Goal: Transaction & Acquisition: Subscribe to service/newsletter

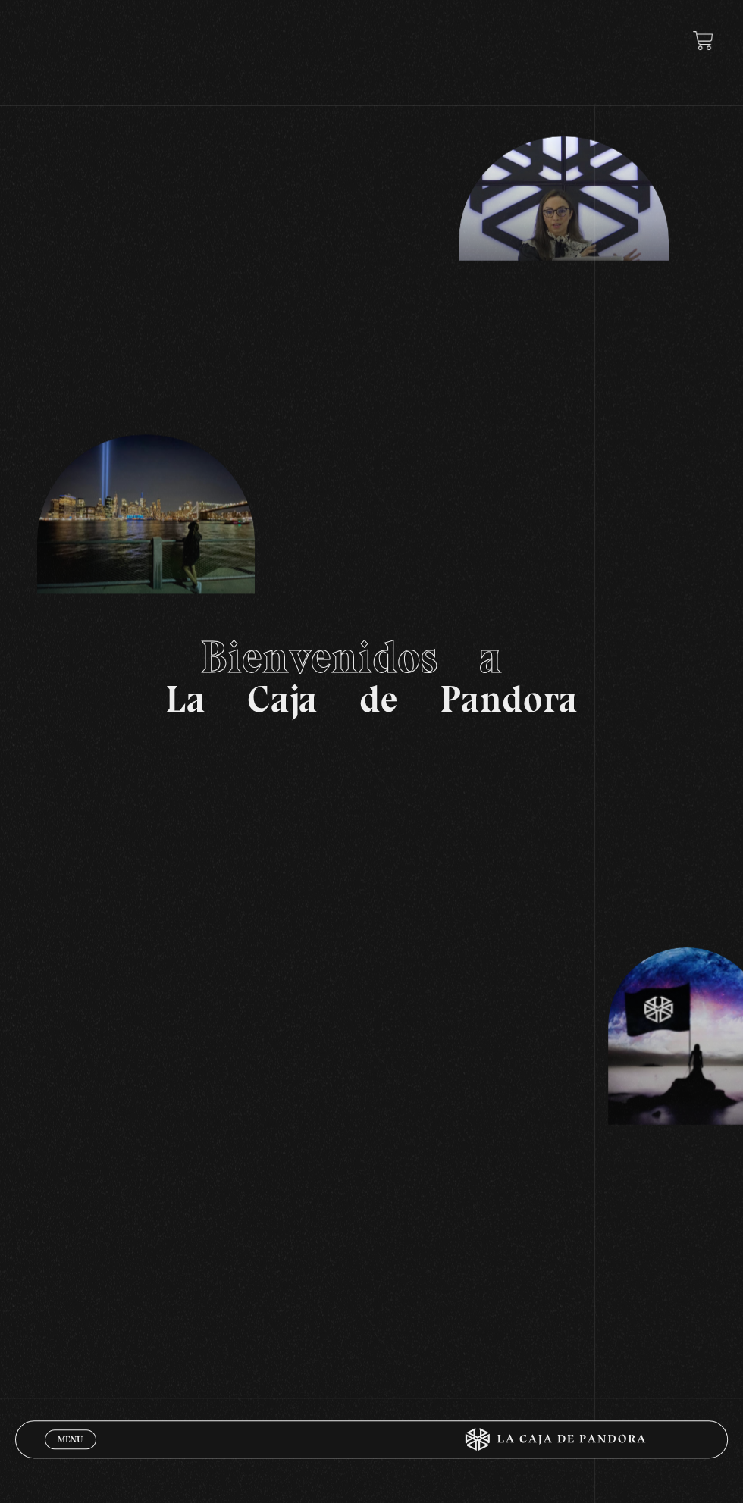
click at [89, 1436] on link "Menu Cerrar" at bounding box center [71, 1440] width 52 height 20
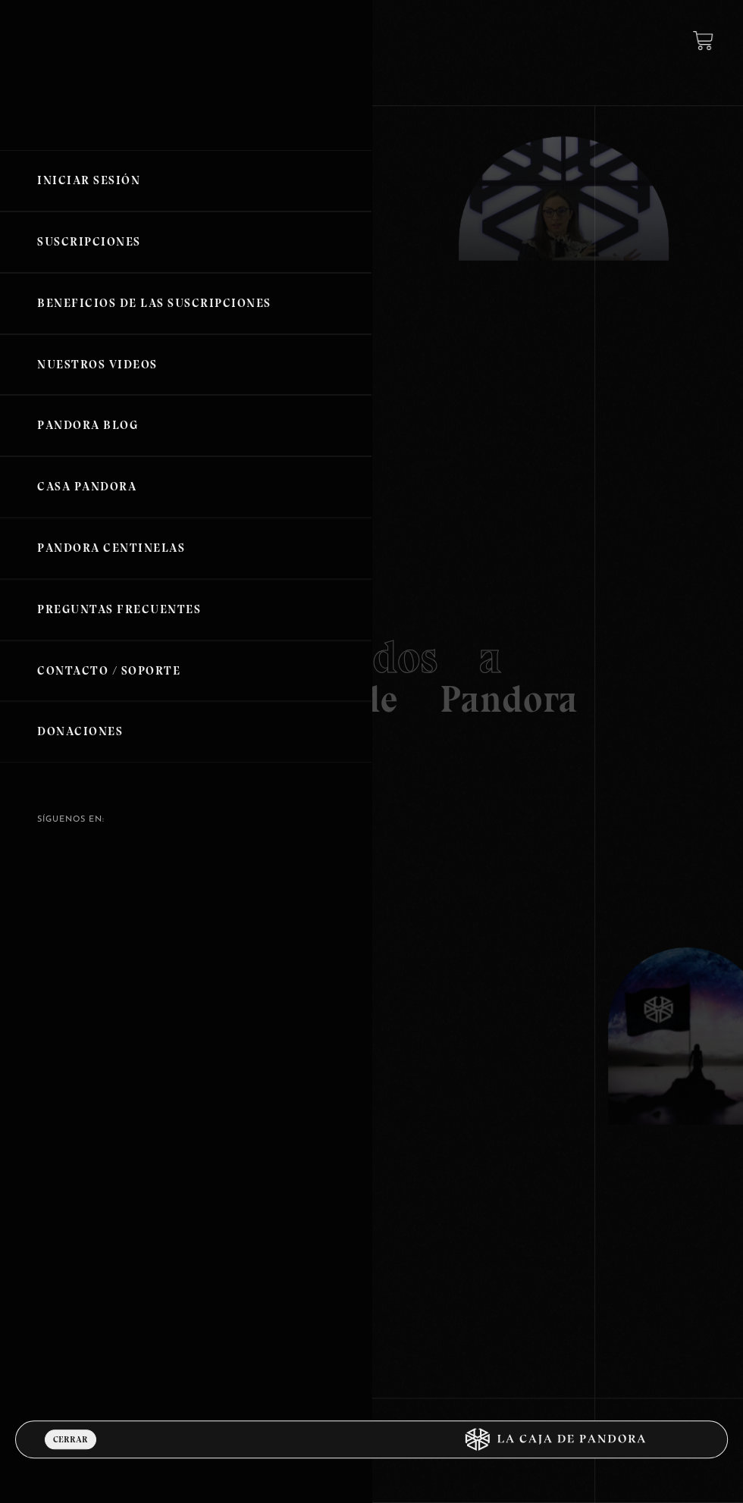
click at [161, 193] on link "Iniciar Sesión" at bounding box center [185, 180] width 371 height 61
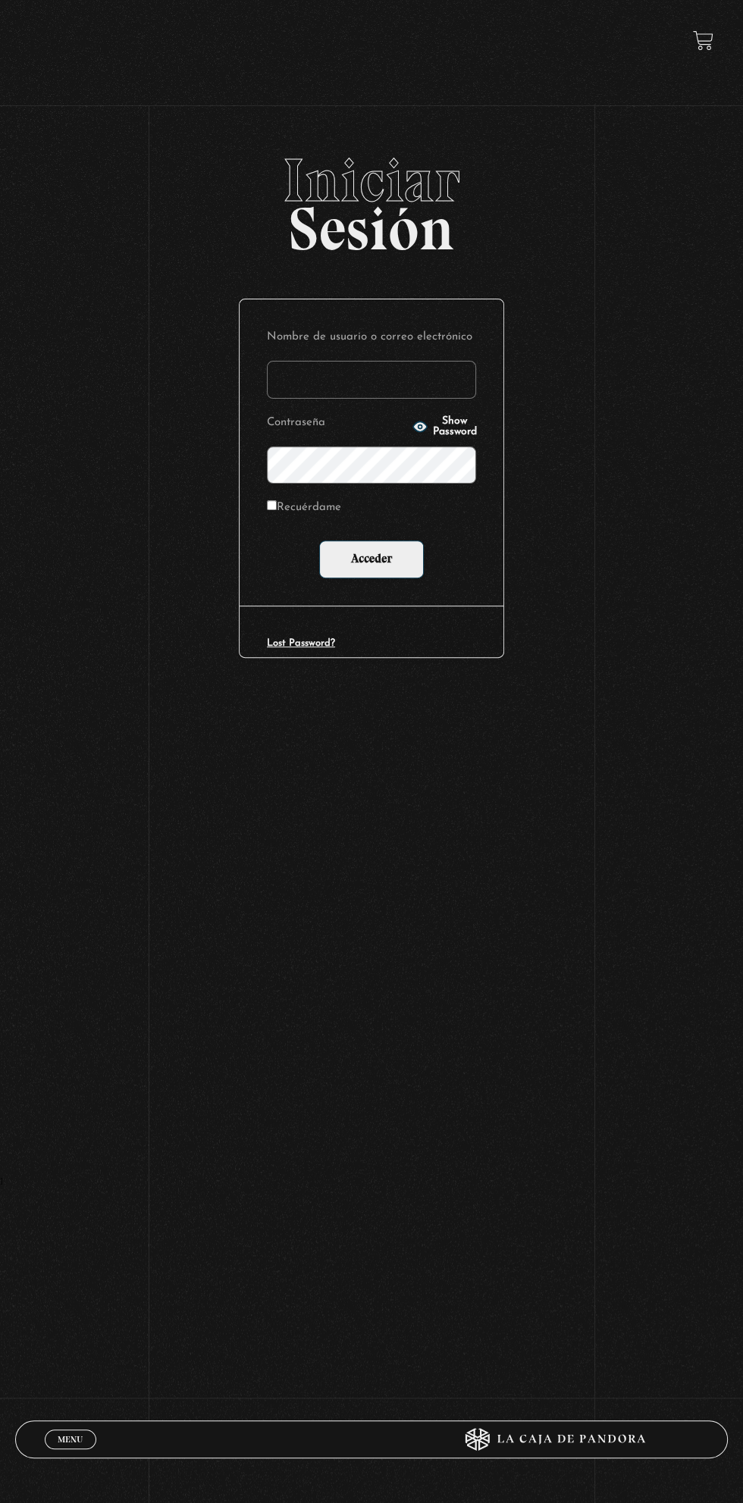
click at [274, 510] on input "Recuérdame" at bounding box center [272, 505] width 10 height 10
checkbox input "true"
click at [437, 397] on input "Nombre de usuario o correo electrónico" at bounding box center [371, 380] width 209 height 38
type input "karinamurilloc2@gmail.com"
click at [319, 541] on input "Acceder" at bounding box center [371, 560] width 105 height 38
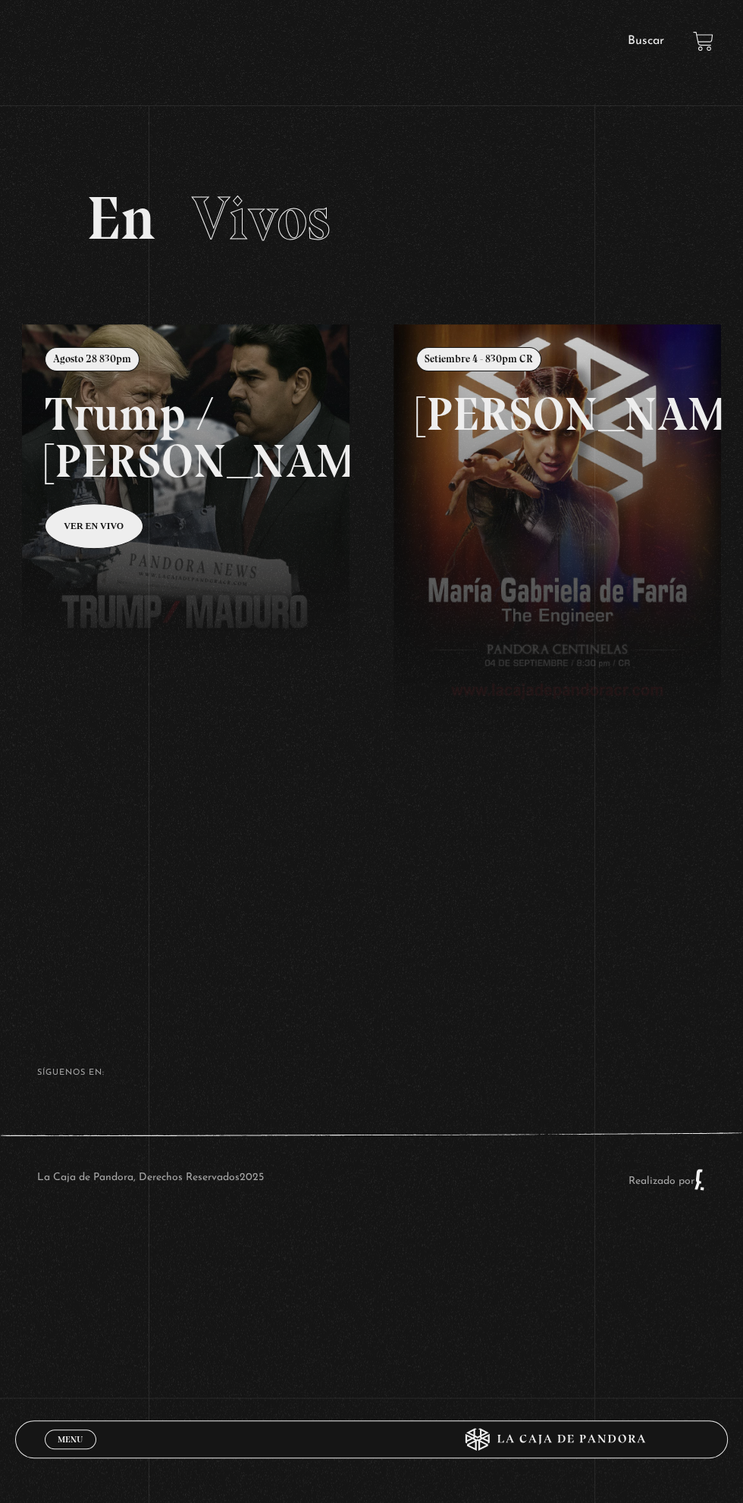
click at [72, 1445] on link "Menu Cerrar" at bounding box center [71, 1440] width 52 height 20
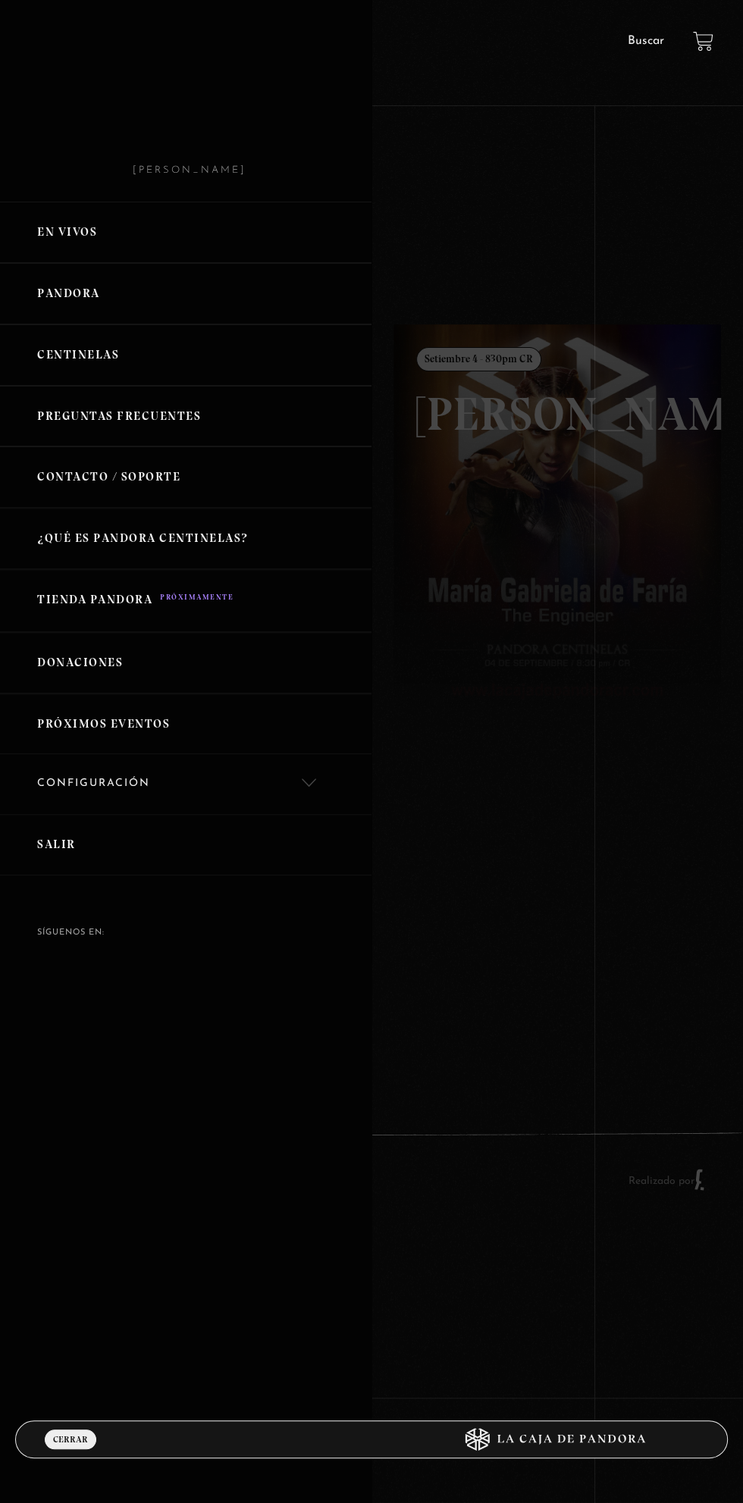
click at [81, 291] on link "Pandora" at bounding box center [185, 293] width 371 height 61
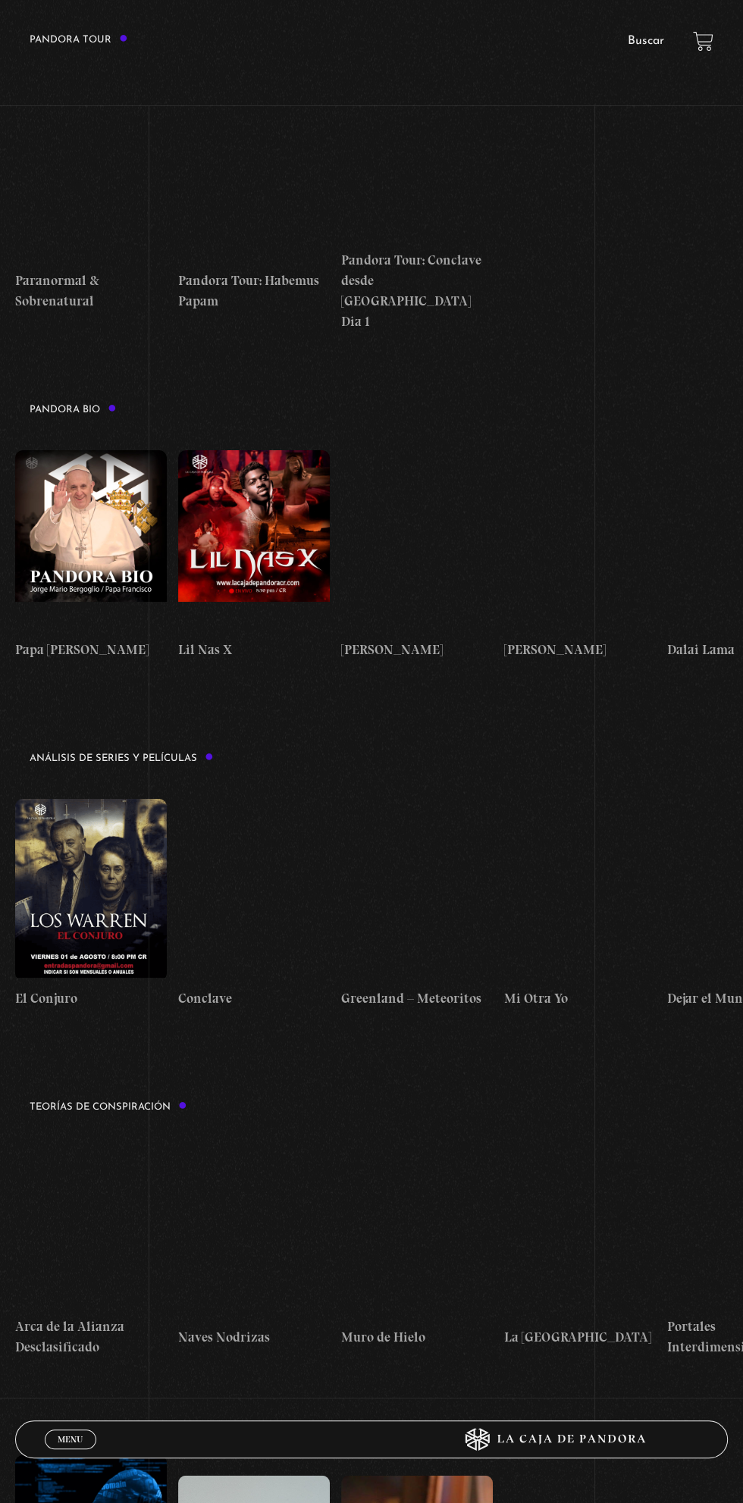
scroll to position [1791, 0]
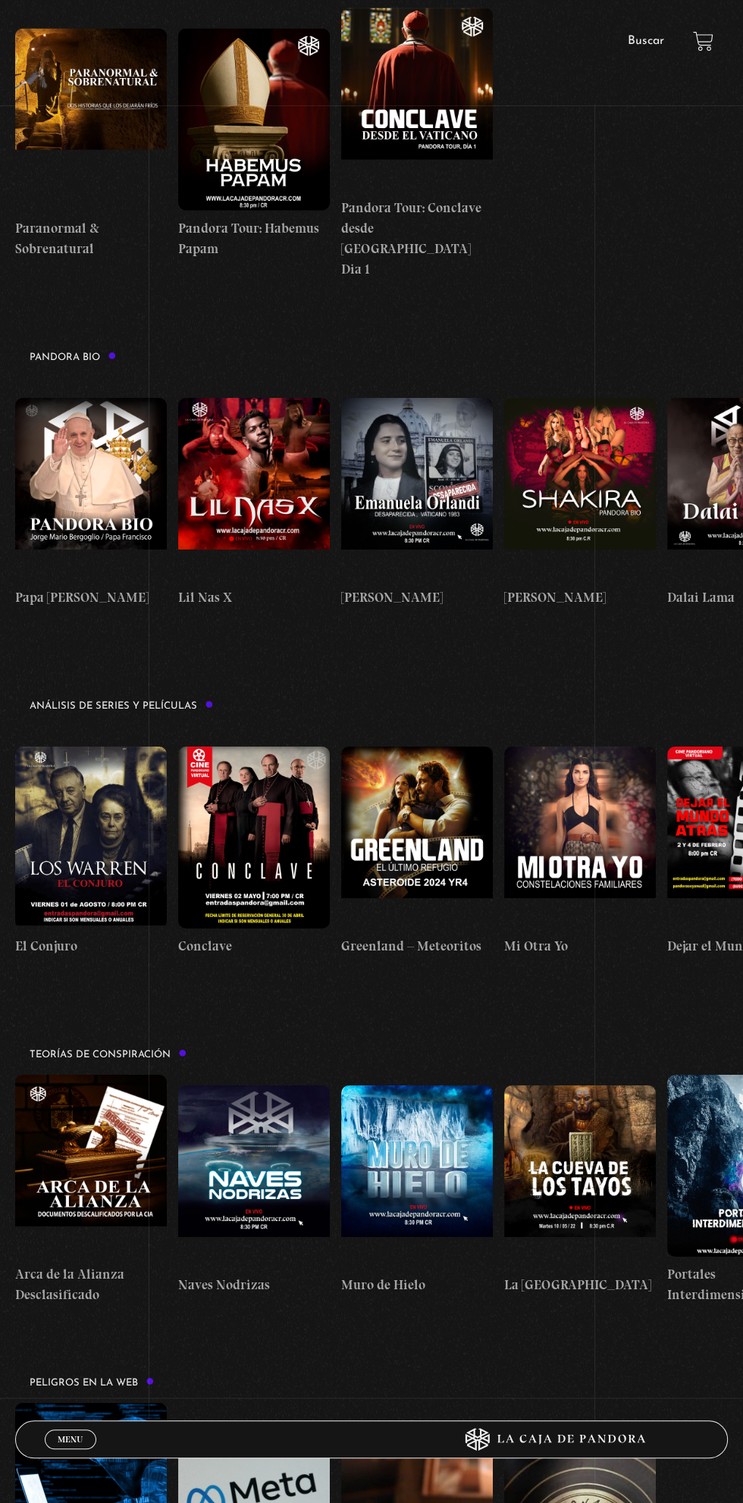
click at [86, 757] on figure at bounding box center [91, 837] width 152 height 182
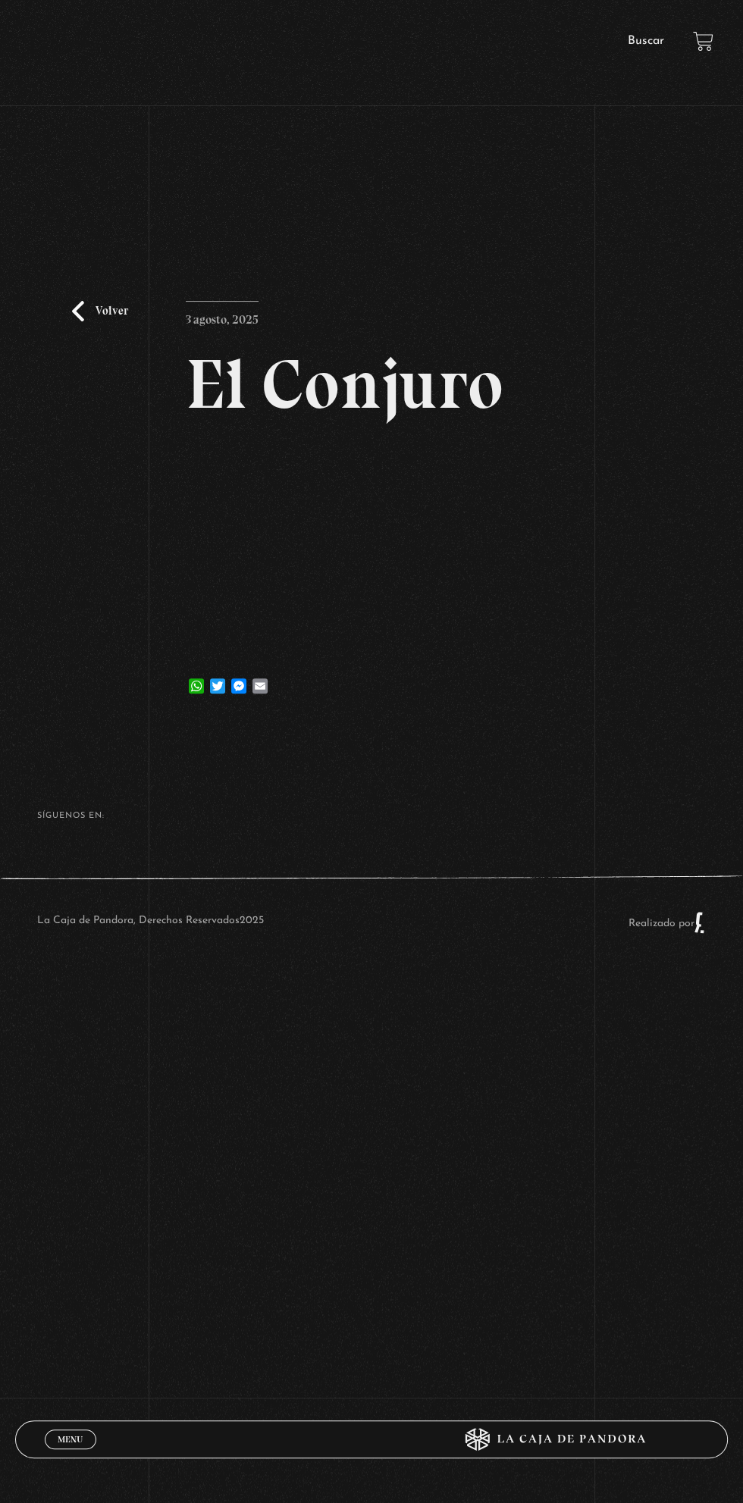
click at [568, 613] on div "Volver [DATE] [GEOGRAPHIC_DATA] WhatsApp Twitter Messenger Email" at bounding box center [371, 435] width 743 height 570
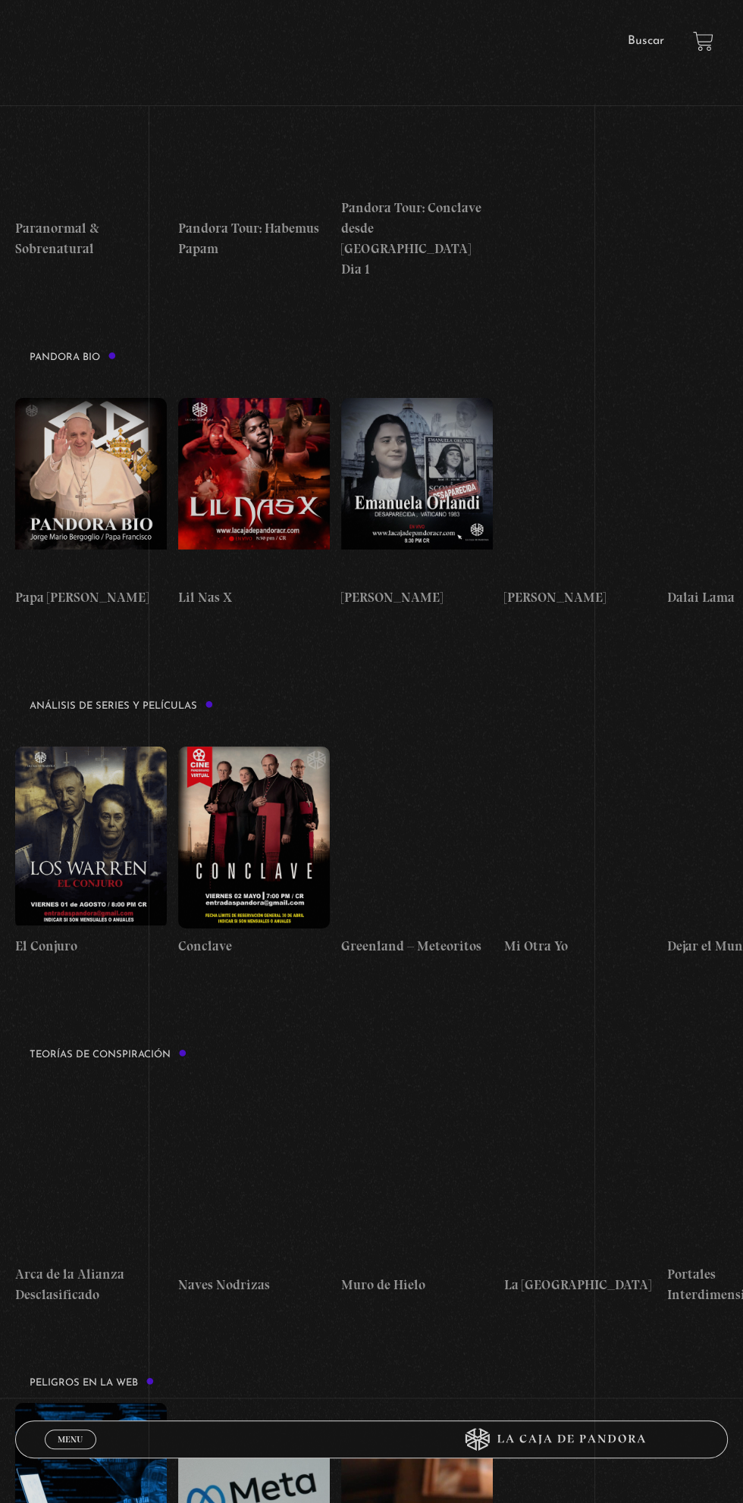
scroll to position [1791, 0]
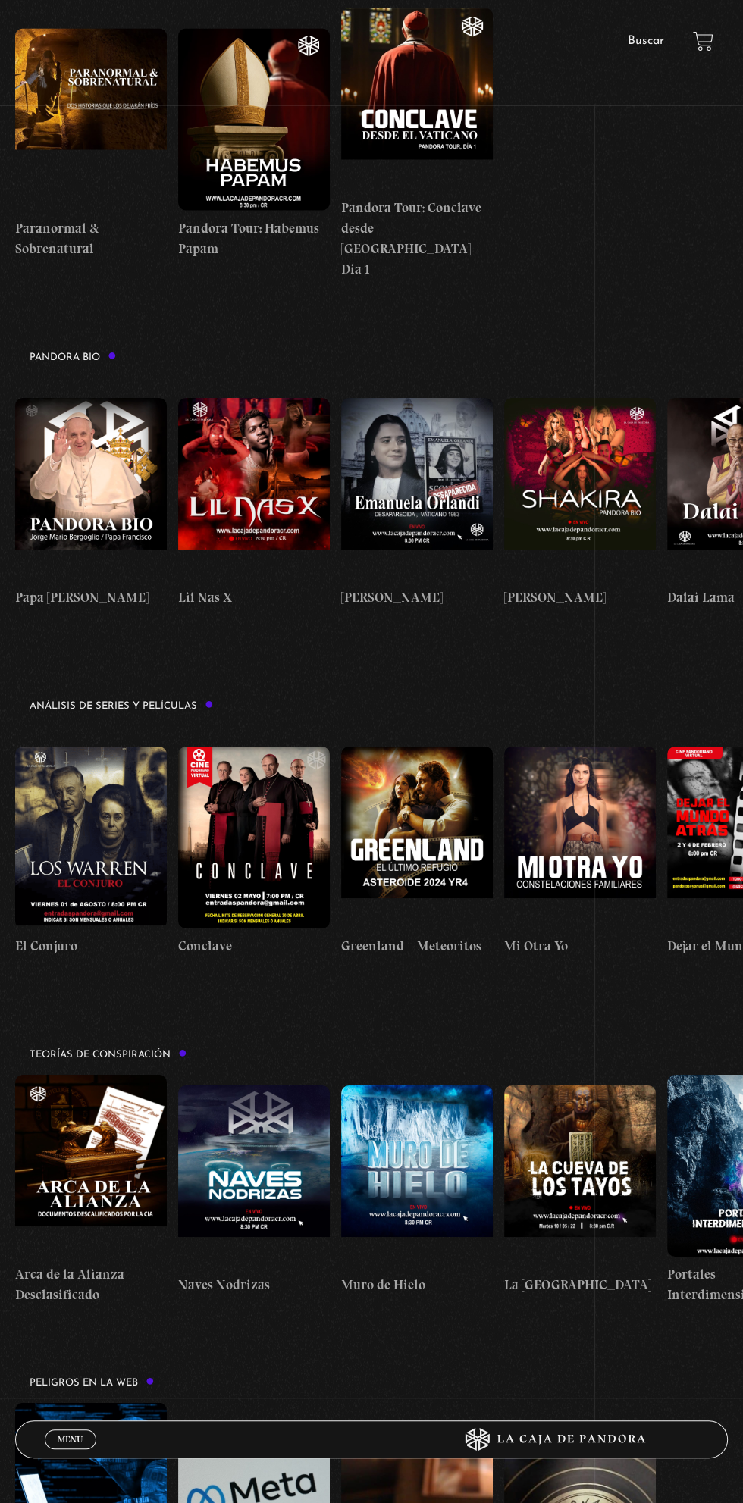
click at [80, 746] on figure at bounding box center [91, 837] width 152 height 182
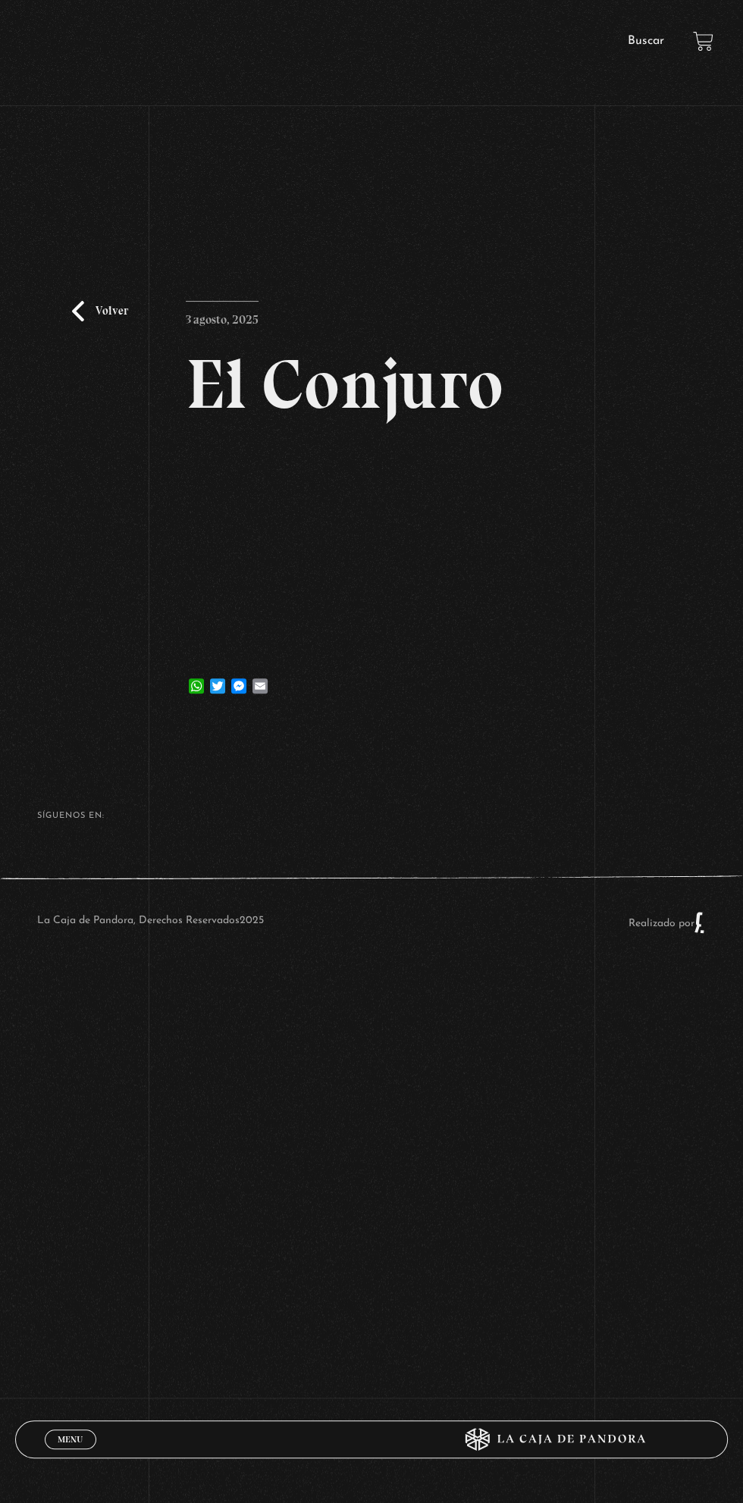
click at [560, 647] on div "Volver 3 agosto, 2025 El Conjuro WhatsApp Twitter Messenger Email" at bounding box center [371, 435] width 743 height 570
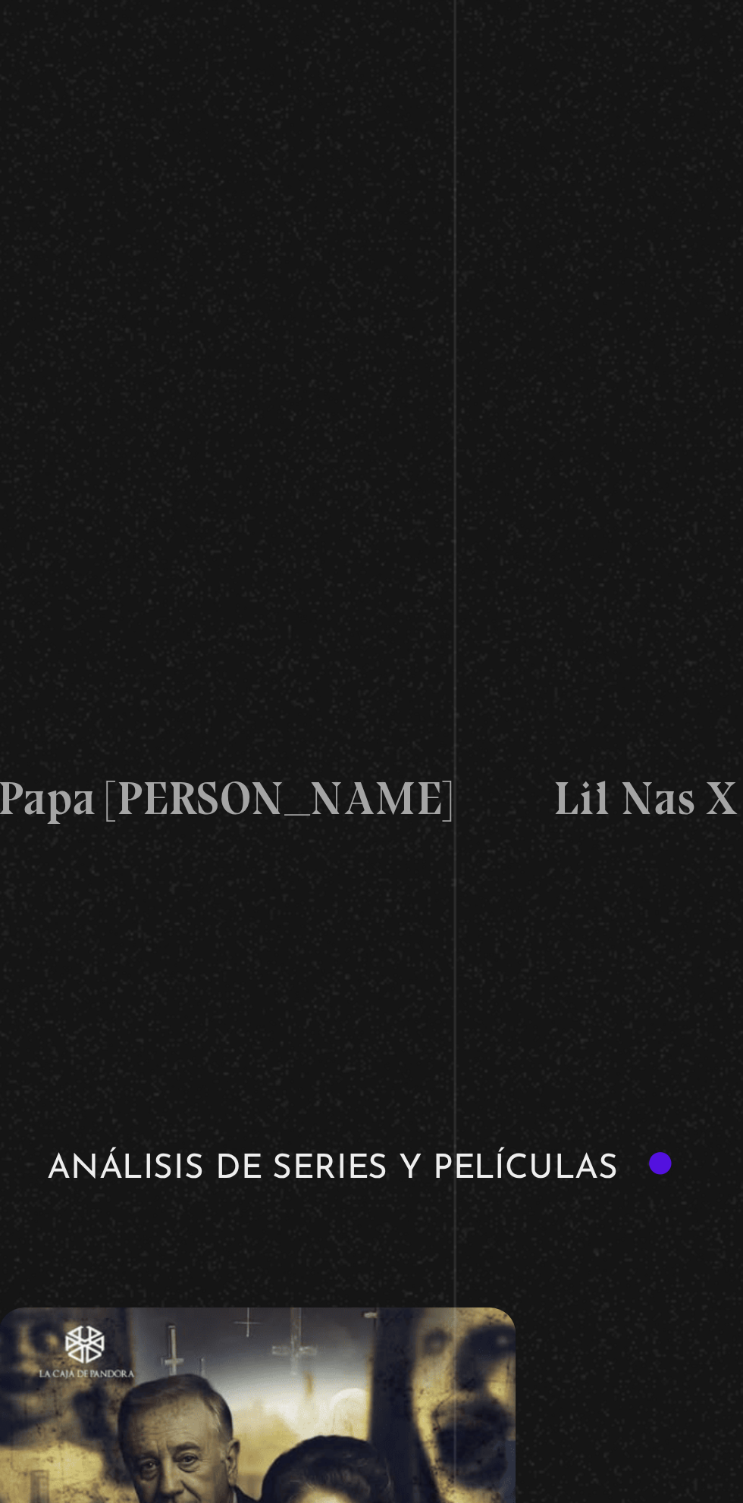
scroll to position [2008, 0]
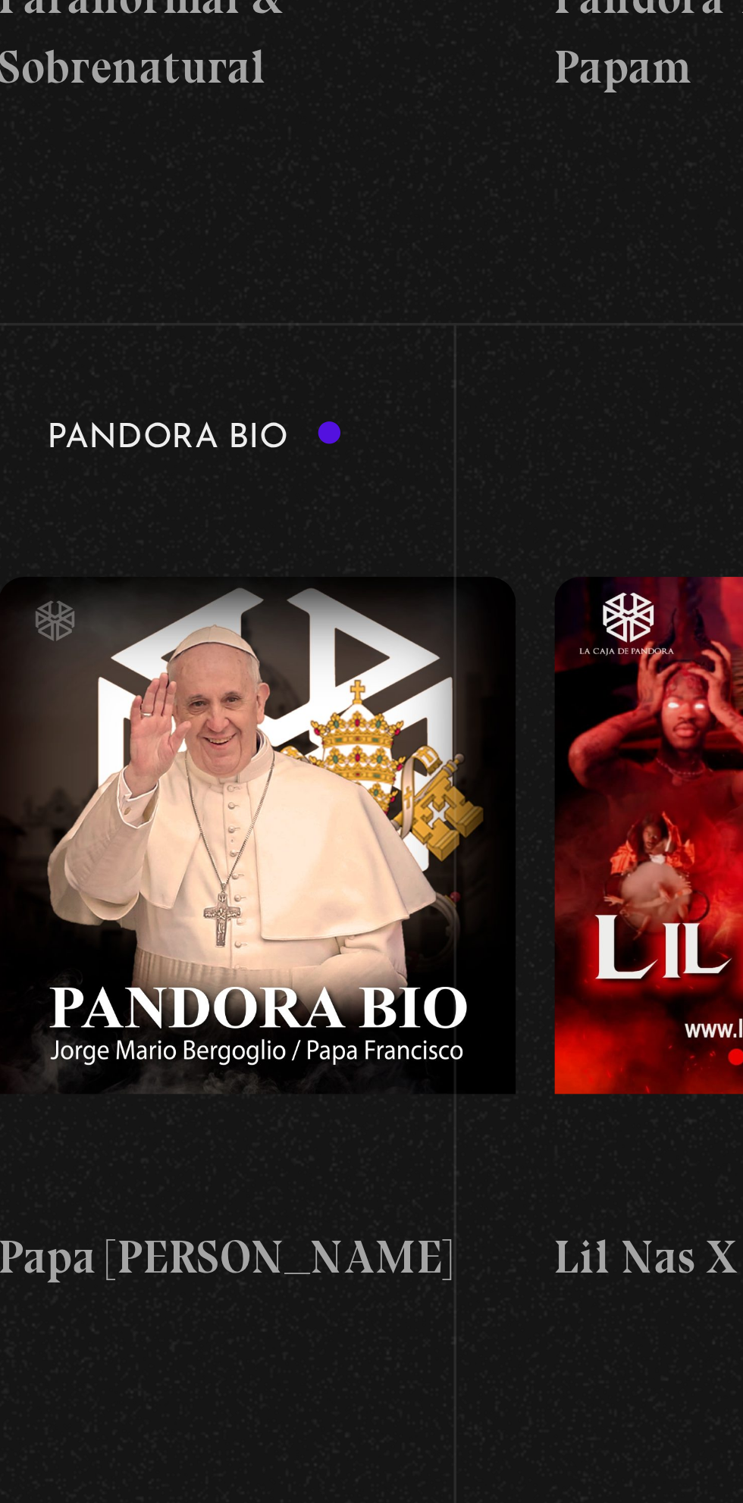
click at [18, 180] on figure at bounding box center [91, 271] width 152 height 182
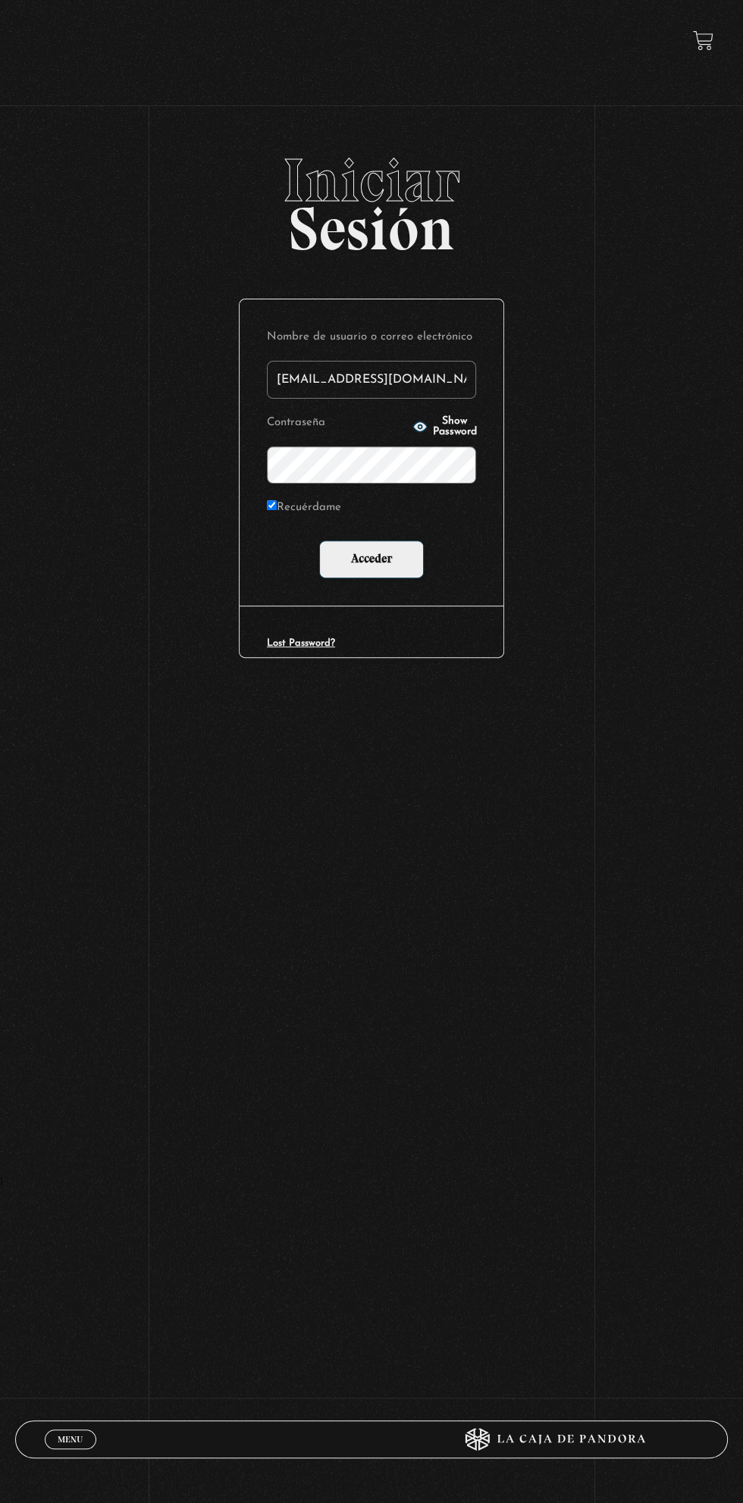
click at [319, 541] on input "Acceder" at bounding box center [371, 560] width 105 height 38
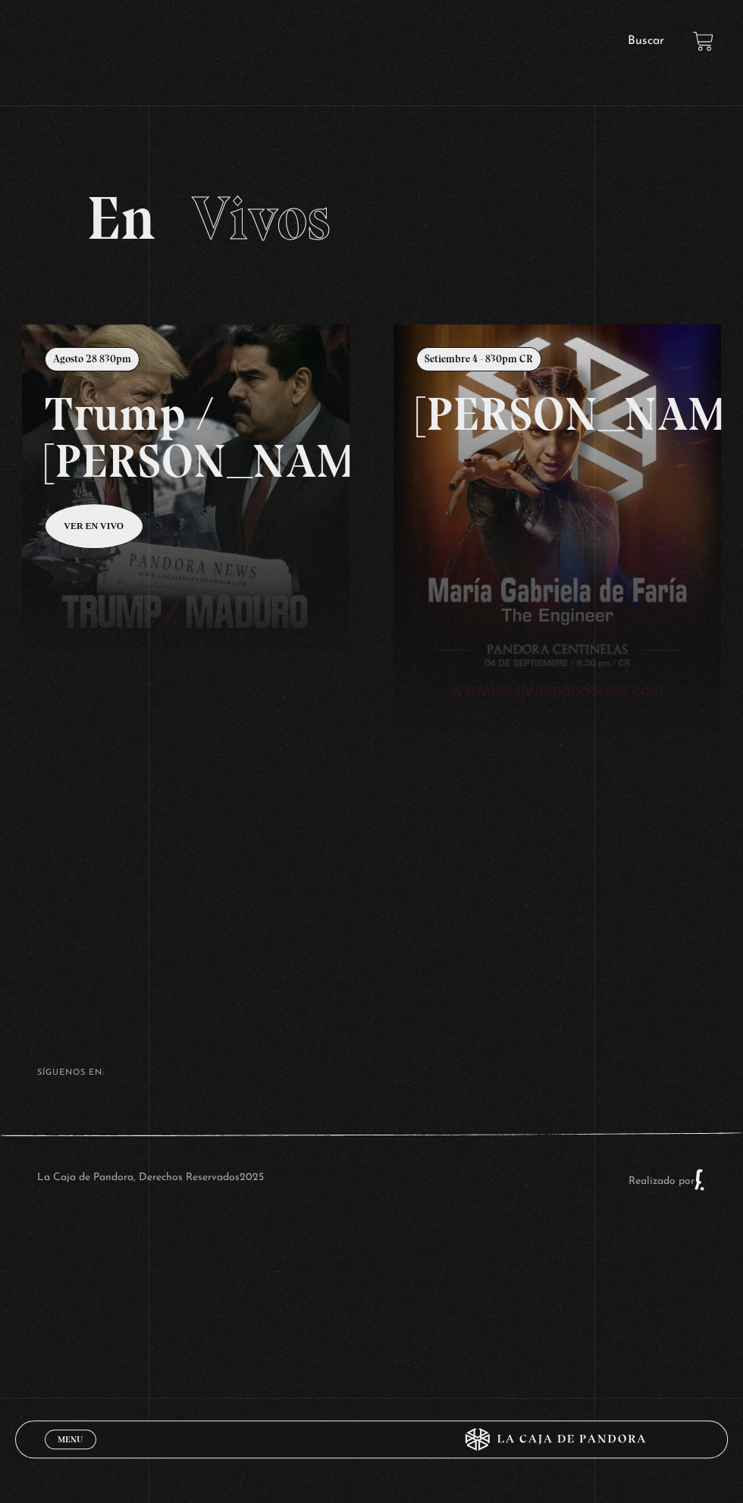
click at [60, 1448] on span "Cerrar" at bounding box center [71, 1452] width 36 height 11
